Goal: Information Seeking & Learning: Compare options

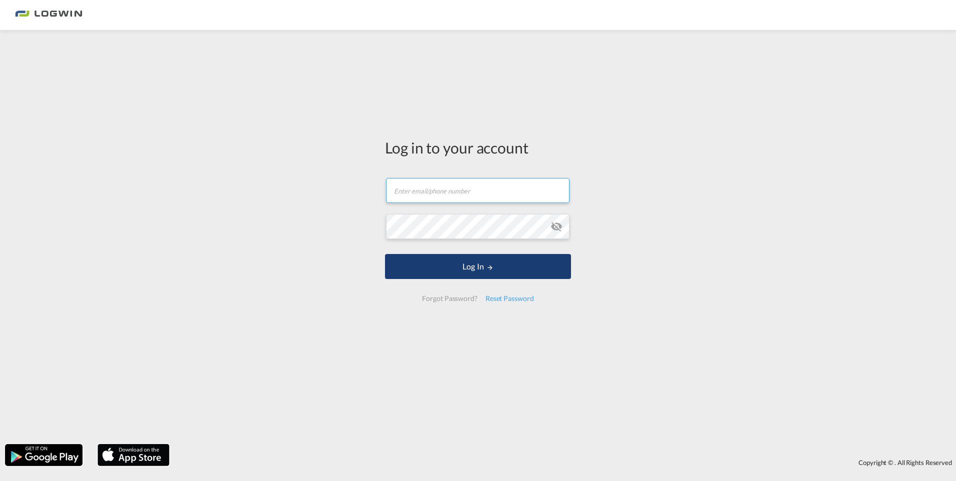
type input "[PERSON_NAME][EMAIL_ADDRESS][PERSON_NAME][DOMAIN_NAME]"
click at [470, 264] on button "Log In" at bounding box center [478, 266] width 186 height 25
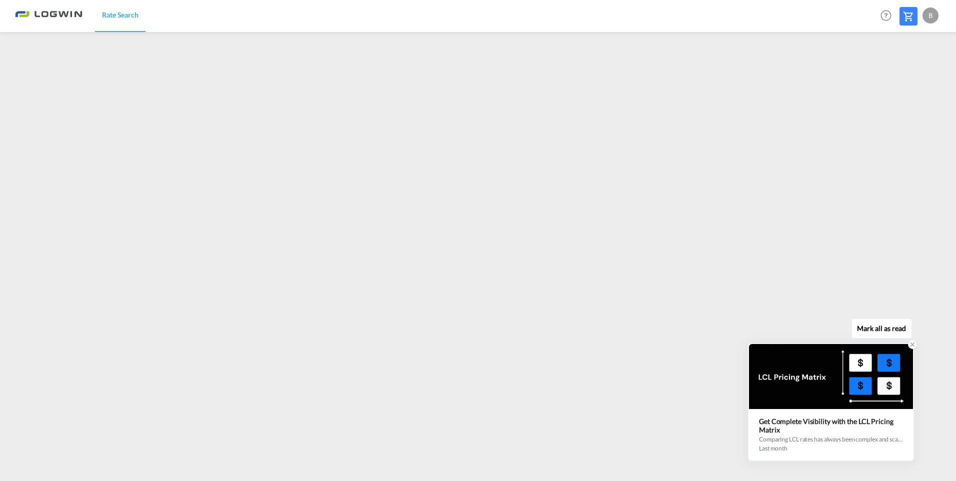
click at [912, 343] on icon at bounding box center [912, 344] width 7 height 7
